Goal: Information Seeking & Learning: Find specific fact

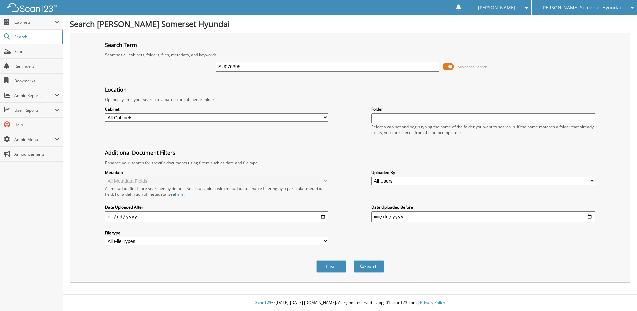
type input "SU076395"
click at [354, 260] on button "Search" at bounding box center [369, 266] width 30 height 12
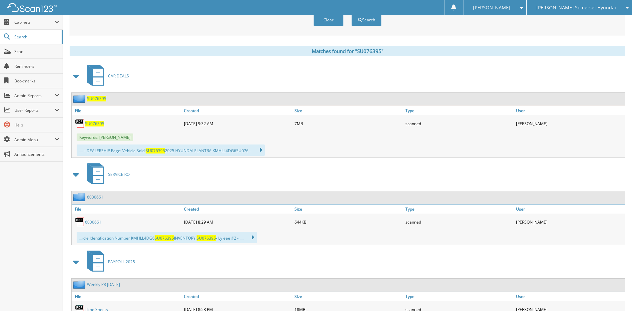
scroll to position [267, 0]
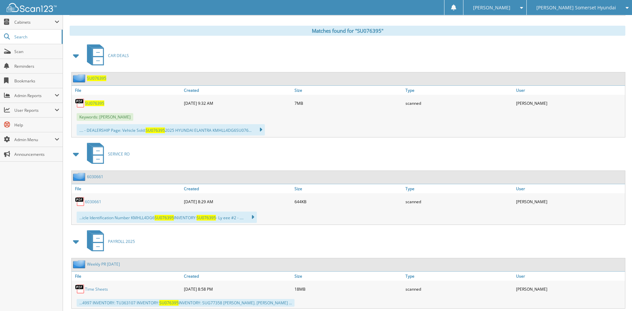
click at [93, 101] on span "SU076395" at bounding box center [94, 103] width 19 height 6
click at [25, 40] on link "Search" at bounding box center [31, 37] width 63 height 14
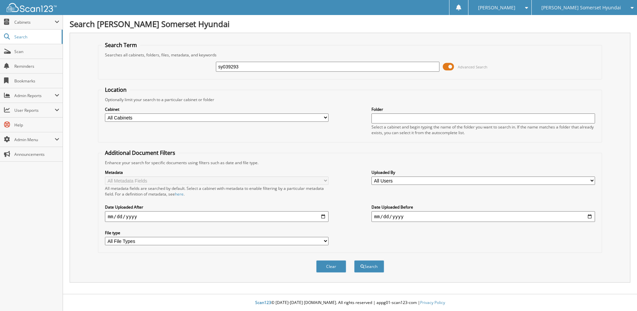
type input "sy039293"
click at [354, 260] on button "Search" at bounding box center [369, 266] width 30 height 12
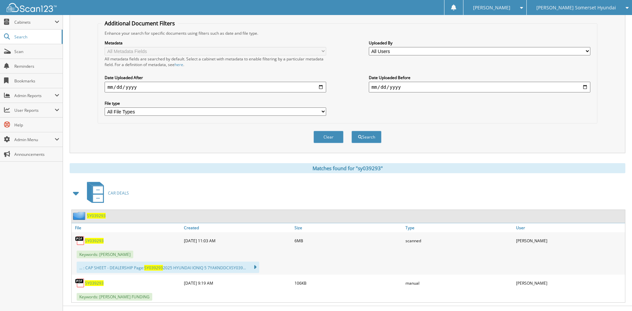
scroll to position [133, 0]
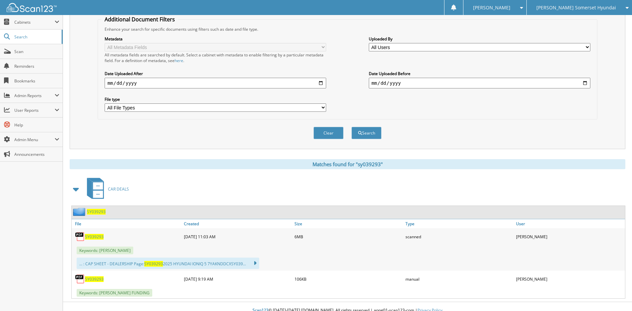
click at [93, 235] on span "SY039293" at bounding box center [94, 237] width 19 height 6
click at [38, 53] on span "Scan" at bounding box center [36, 52] width 45 height 6
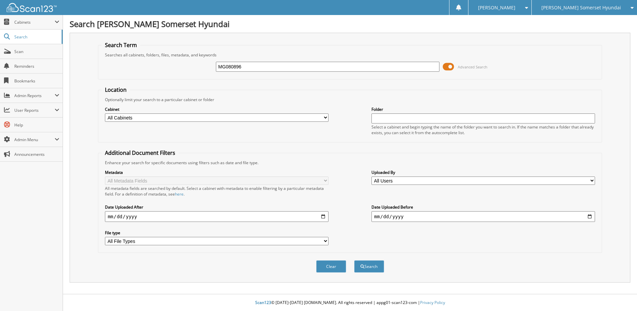
type input "MG080896"
click at [354, 260] on button "Search" at bounding box center [369, 266] width 30 height 12
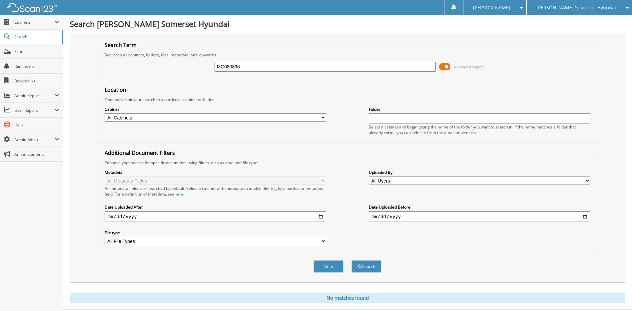
drag, startPoint x: 260, startPoint y: 66, endPoint x: 115, endPoint y: 72, distance: 145.4
click at [115, 72] on div "MG080896 Advanced Search" at bounding box center [347, 67] width 492 height 18
type input "SE015740"
click at [352, 260] on button "Search" at bounding box center [367, 266] width 30 height 12
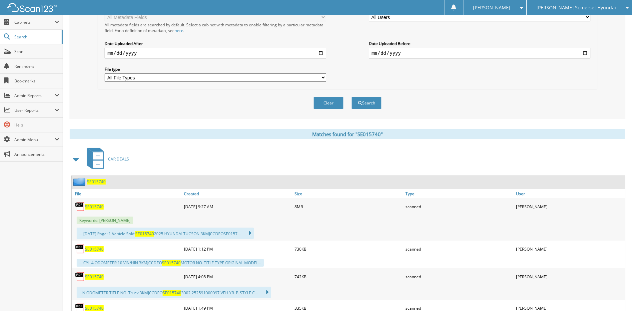
scroll to position [233, 0]
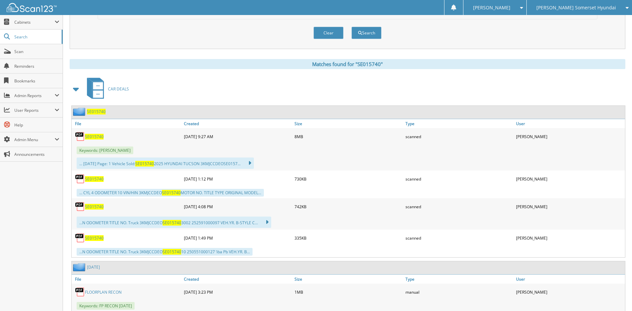
click at [94, 137] on span "SE015740" at bounding box center [94, 137] width 19 height 6
